Goal: Find specific page/section: Find specific page/section

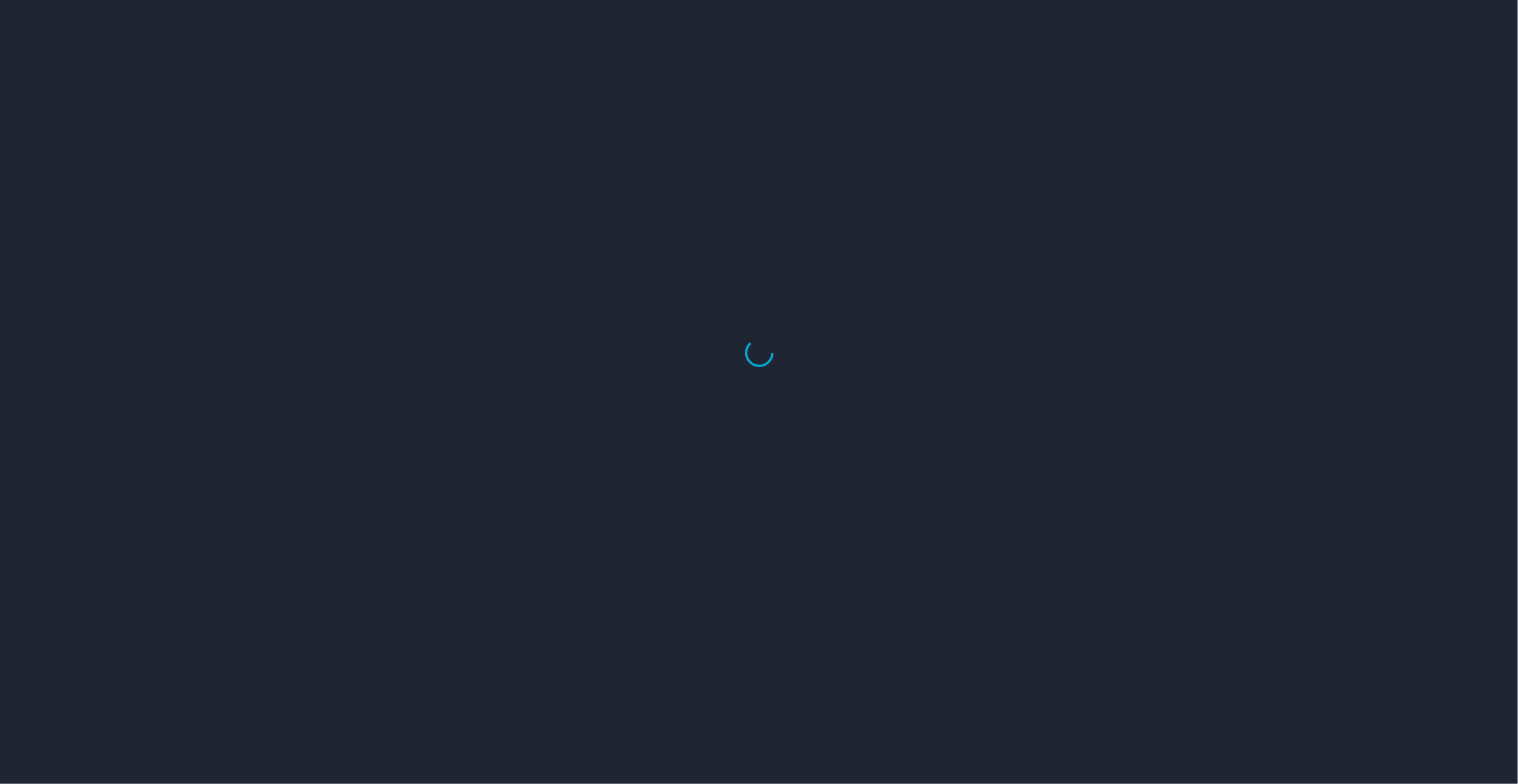
select select "US"
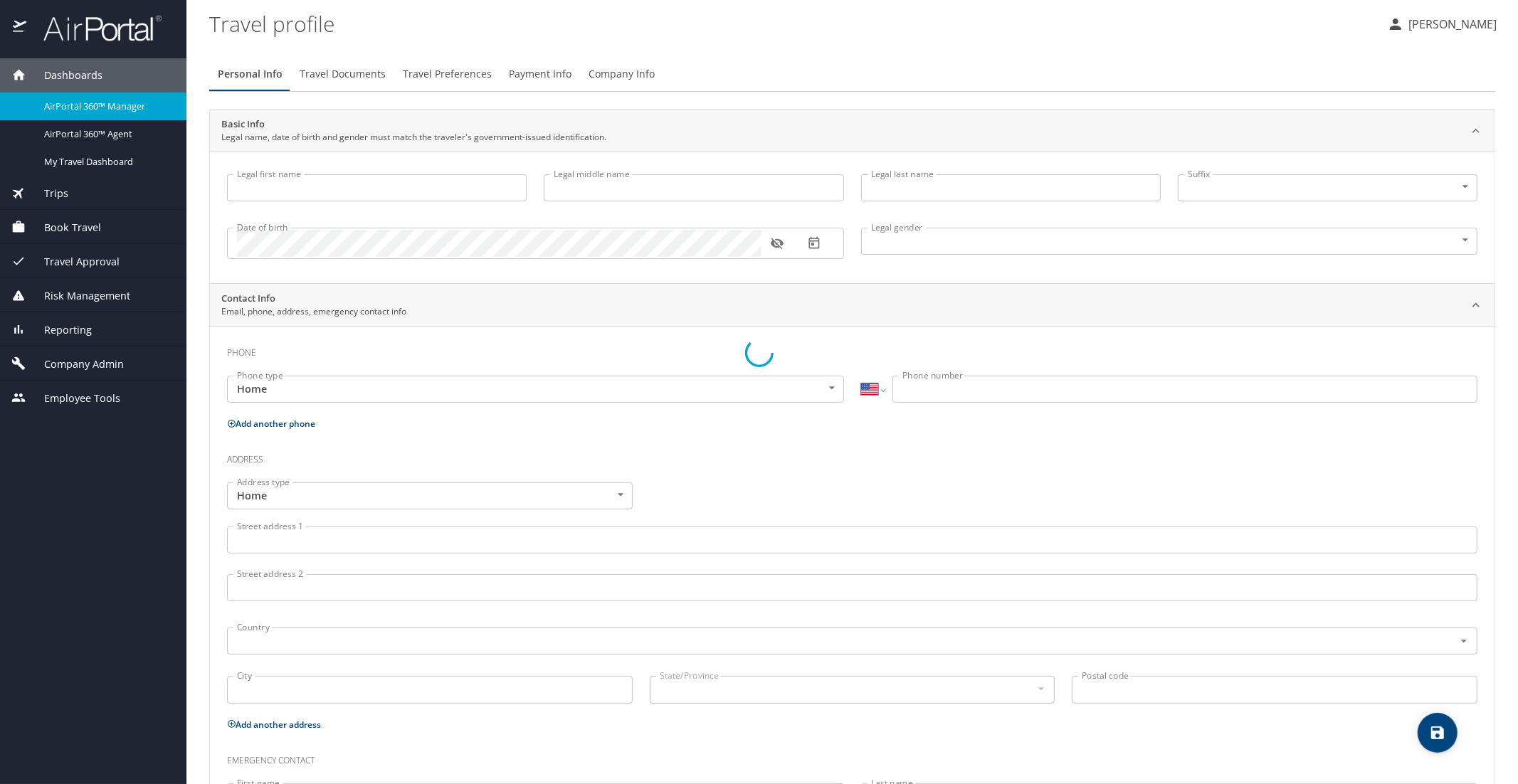
type input "Luke"
type input "Crismon"
type input "Beachley"
type input "Undisclosed"
type input "Teri"
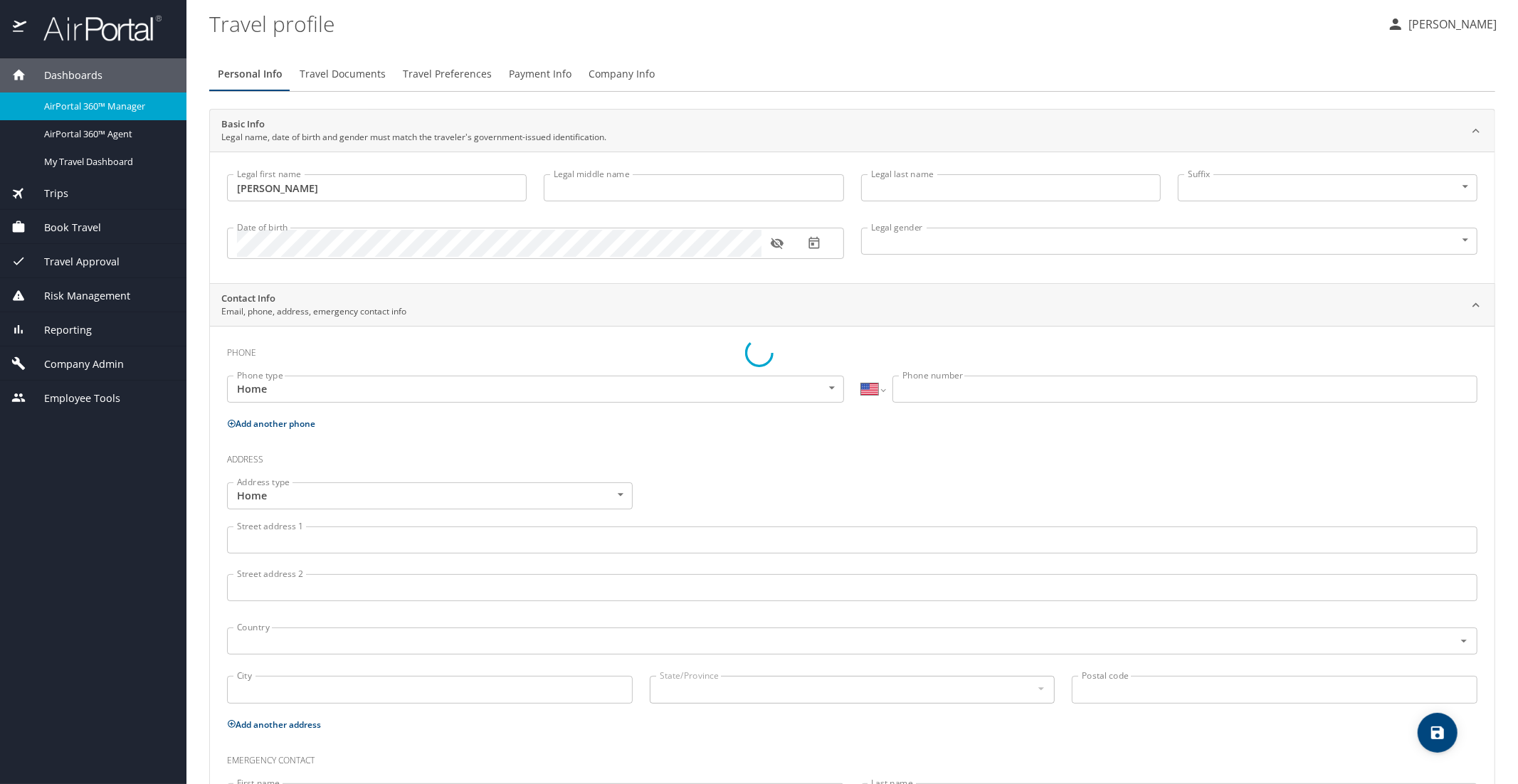
type input "Beachley"
type input "(801) 717-7714"
select select "US"
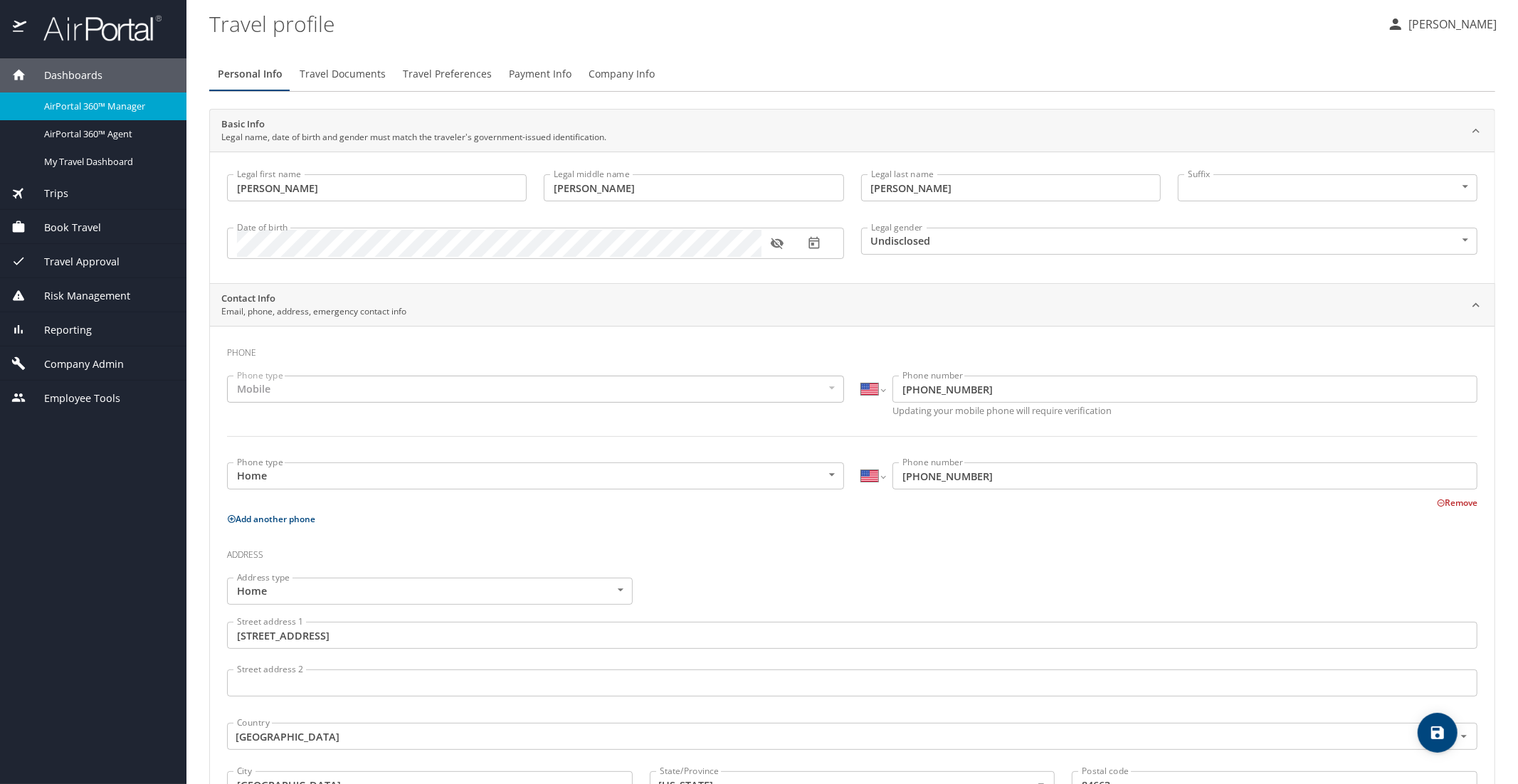
click at [140, 97] on link "AirPortal 360™ Manager" at bounding box center [93, 106] width 186 height 28
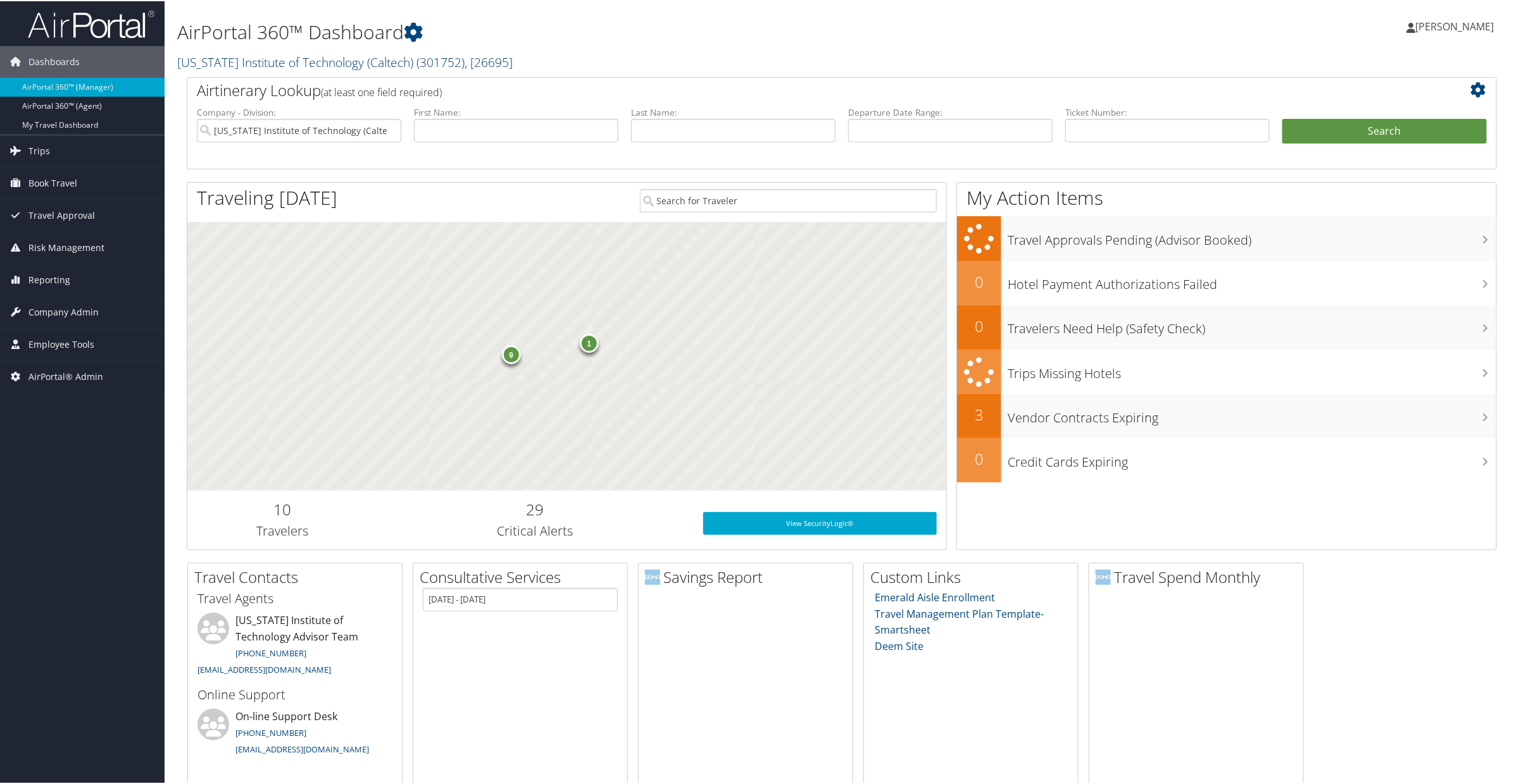
click at [332, 59] on link "[US_STATE] Institute of Technology (Caltech) ( 301752 ) , [ 26695 ]" at bounding box center [345, 60] width 336 height 17
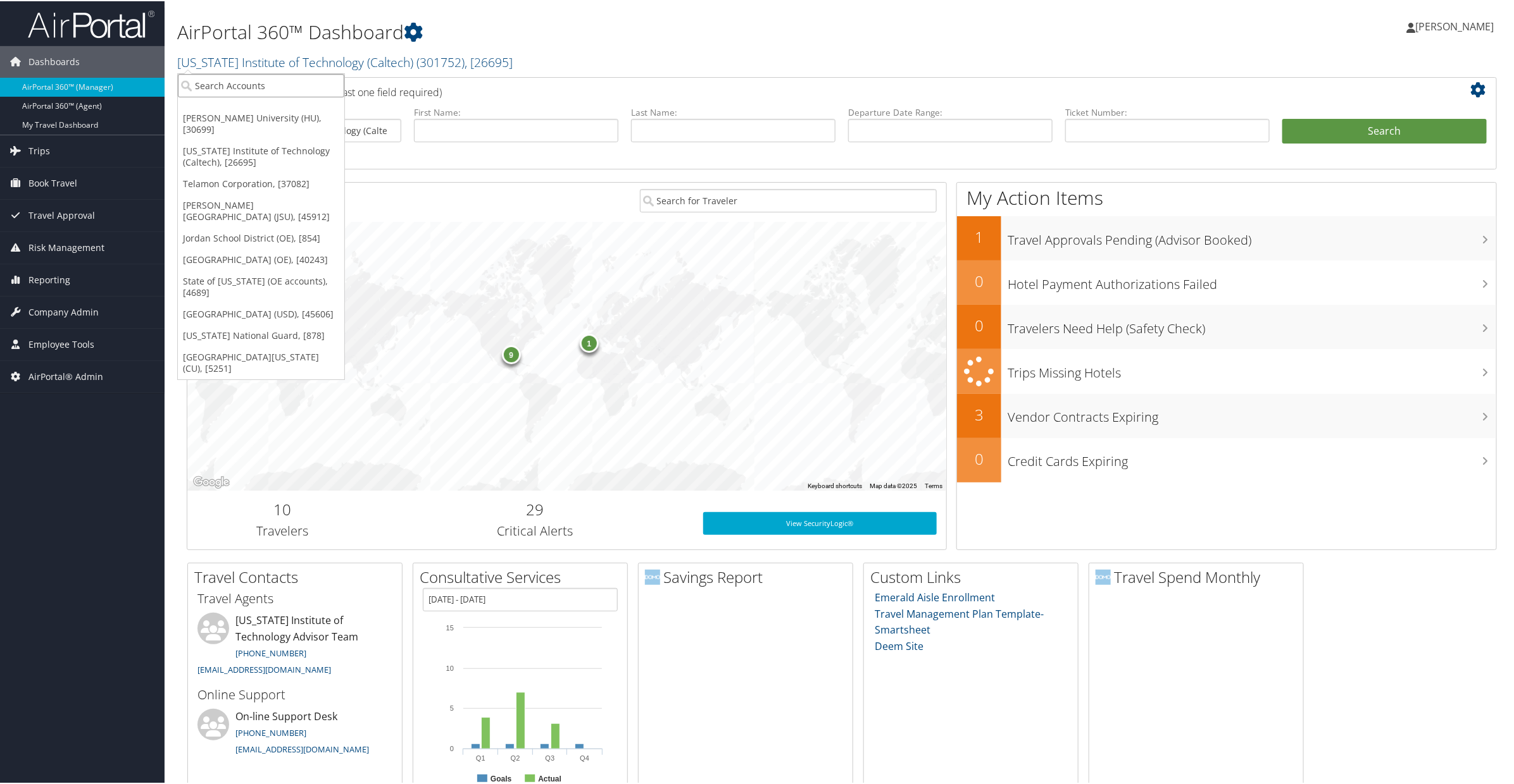
click at [245, 80] on input "search" at bounding box center [260, 85] width 167 height 23
type input "[GEOGRAPHIC_DATA][US_STATE]"
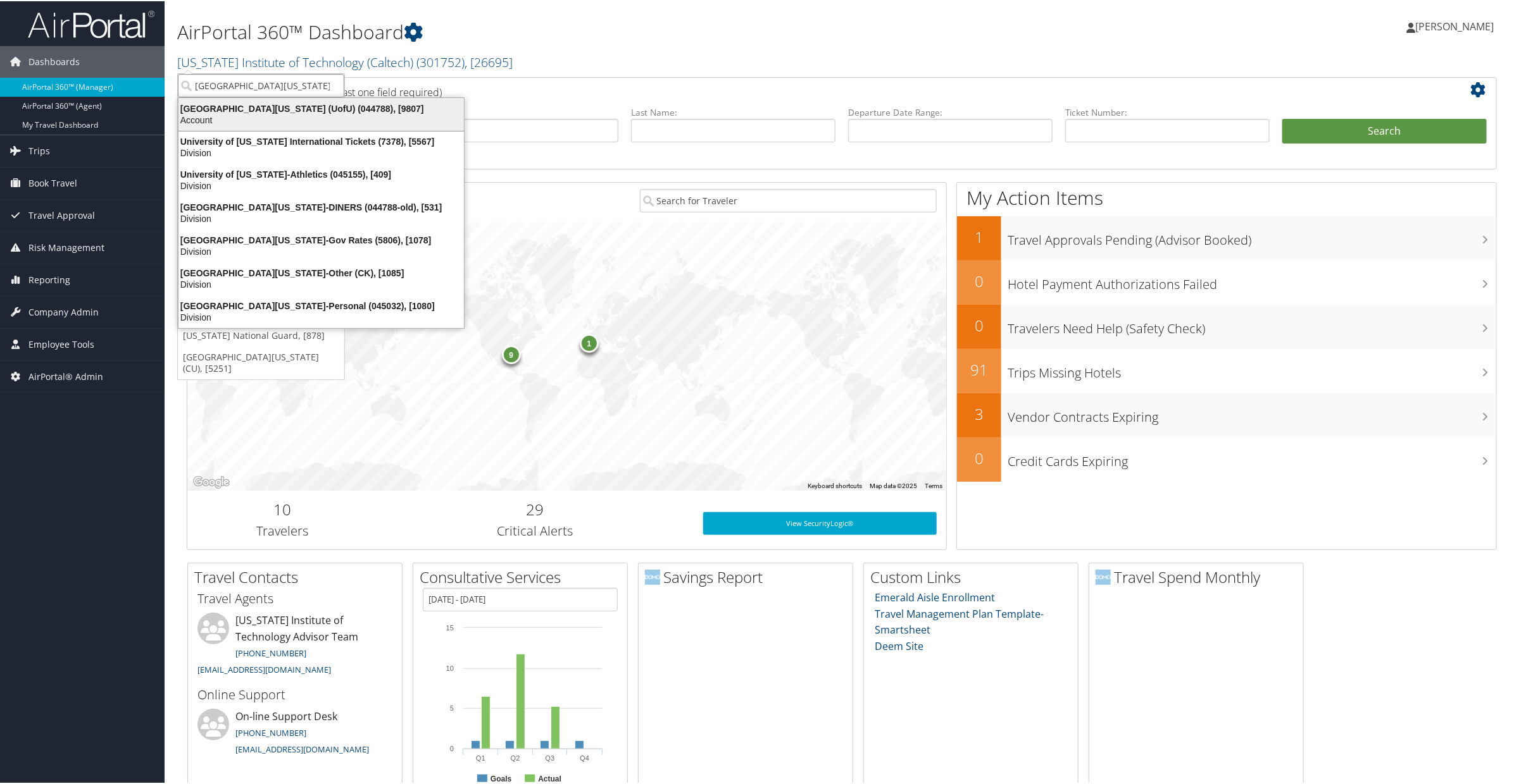
click at [248, 116] on div "Account" at bounding box center [321, 119] width 301 height 12
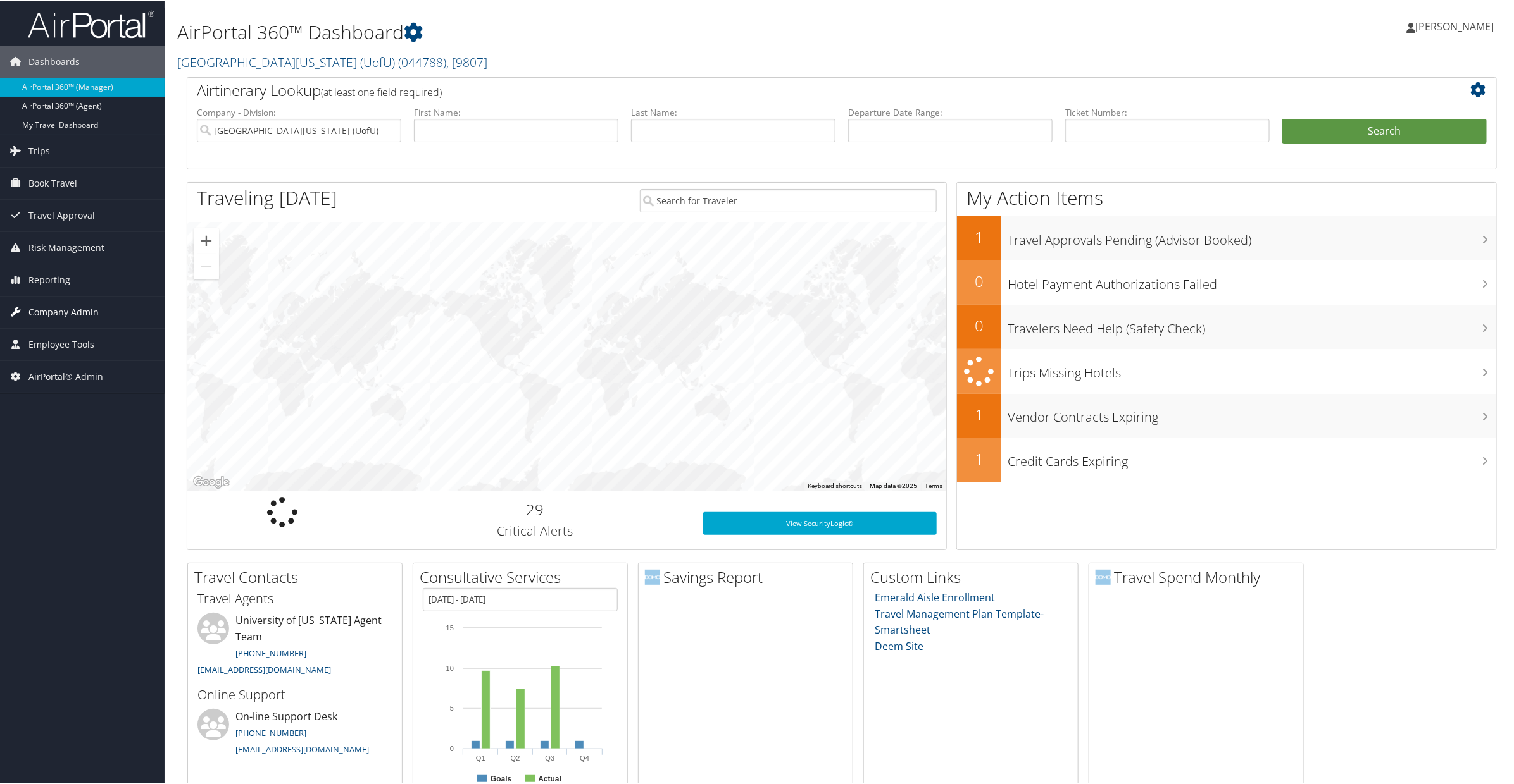
click at [57, 313] on span "Company Admin" at bounding box center [63, 311] width 70 height 31
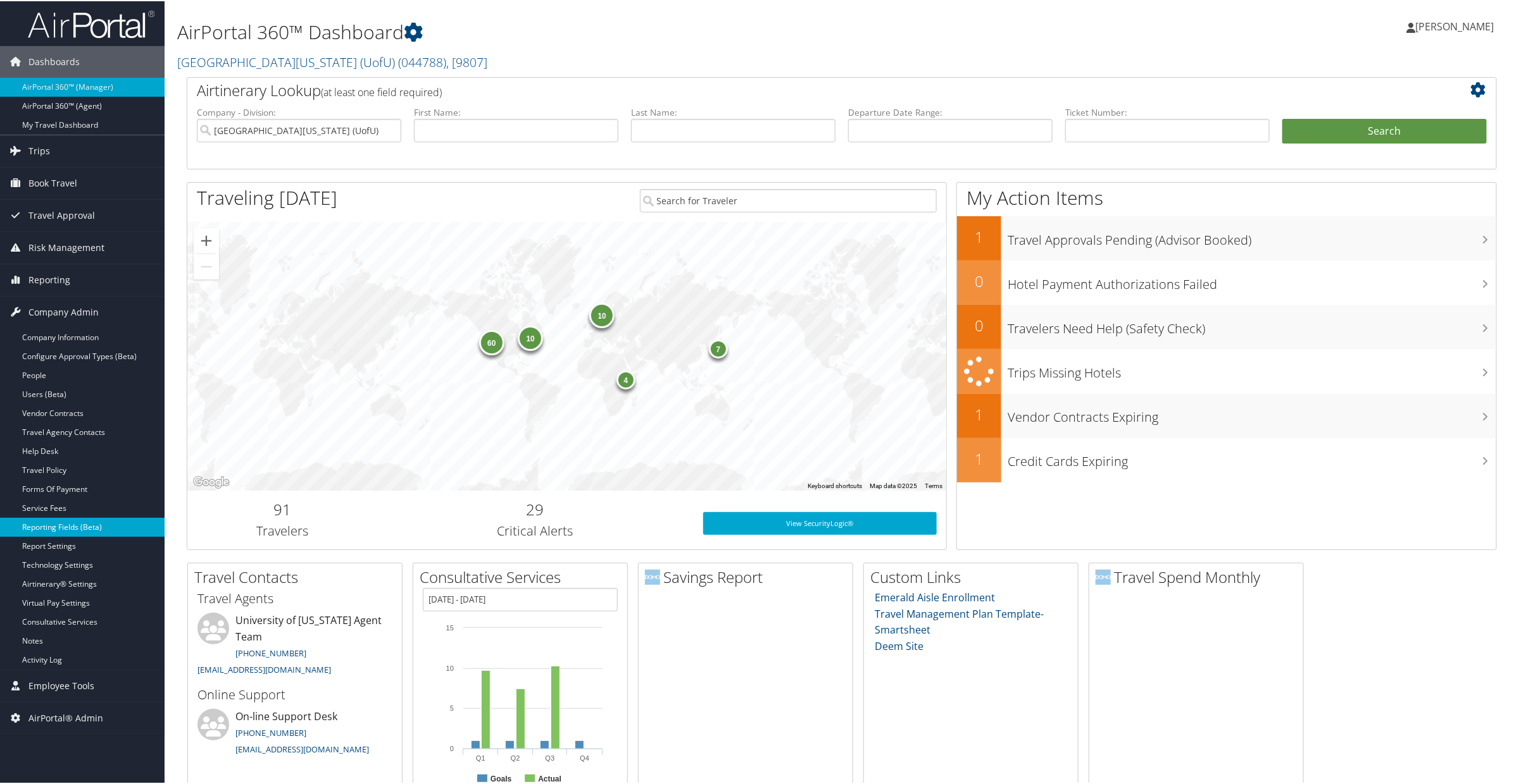
click at [56, 530] on link "Reporting Fields (Beta)" at bounding box center [82, 526] width 164 height 19
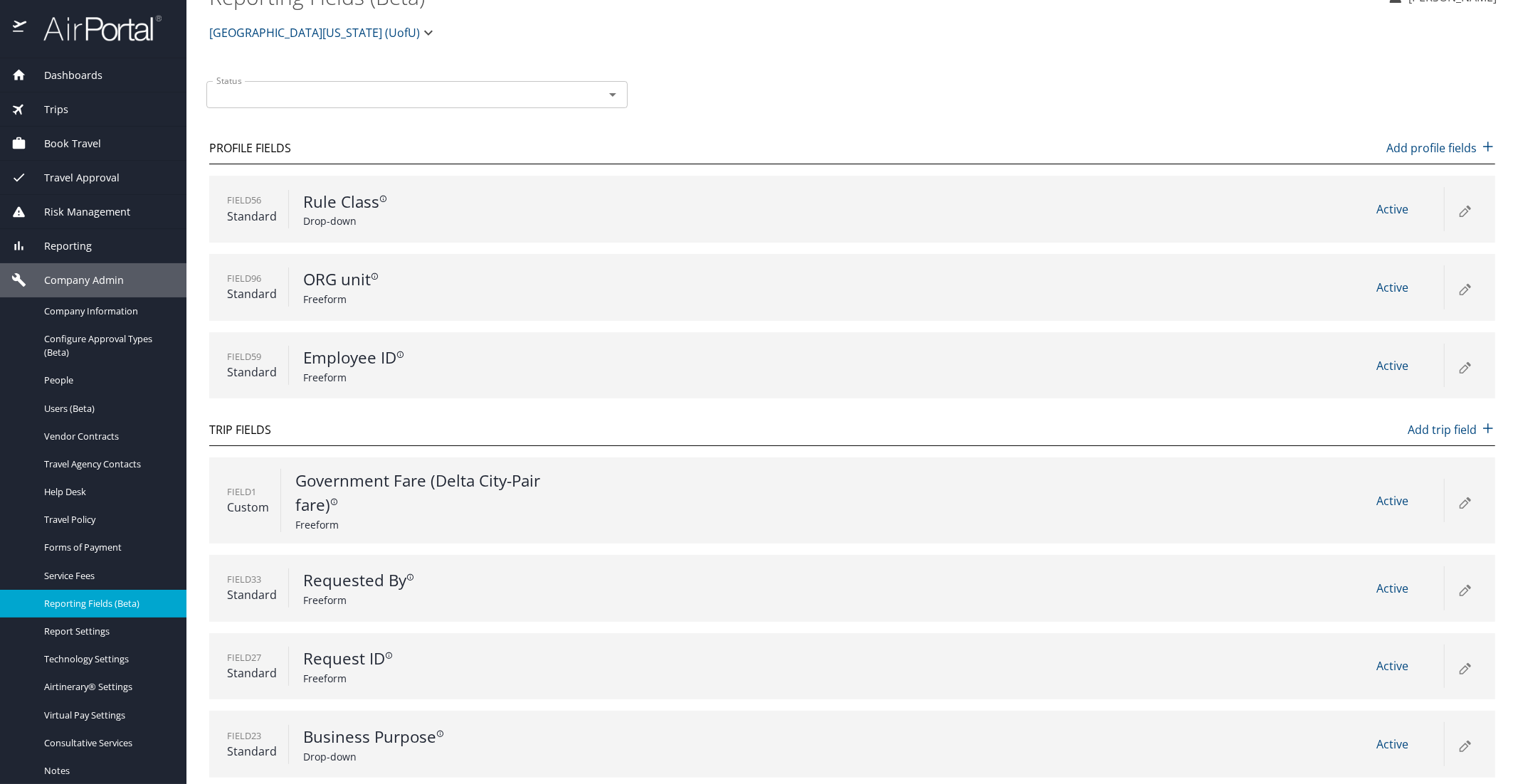
scroll to position [32, 0]
click at [363, 495] on p "Government Fare (Delta City-Pair fare)" at bounding box center [432, 488] width 273 height 48
